Goal: Information Seeking & Learning: Learn about a topic

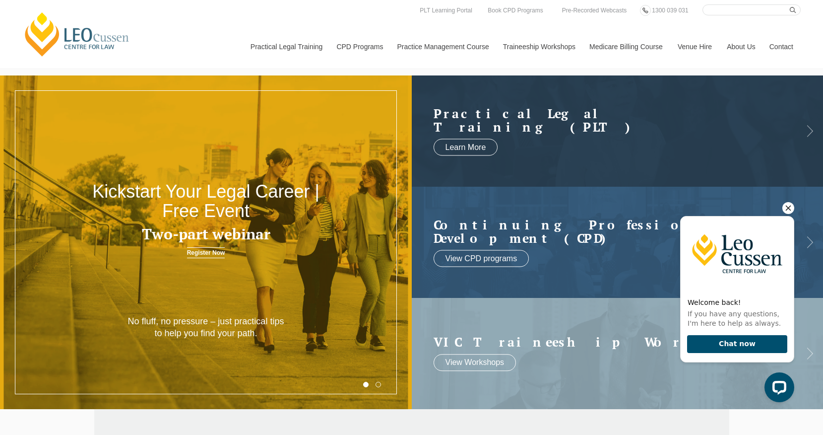
click at [786, 208] on icon "Hide greeting" at bounding box center [789, 208] width 12 height 12
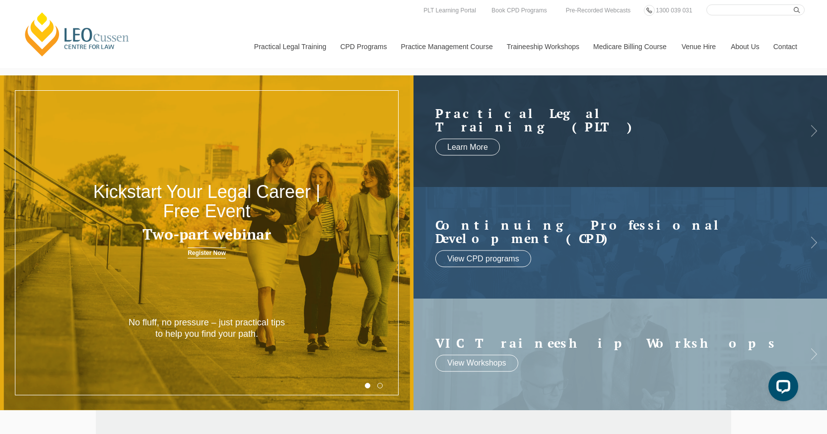
click at [378, 386] on button "2" at bounding box center [379, 385] width 5 height 5
